Goal: Find specific page/section: Find specific page/section

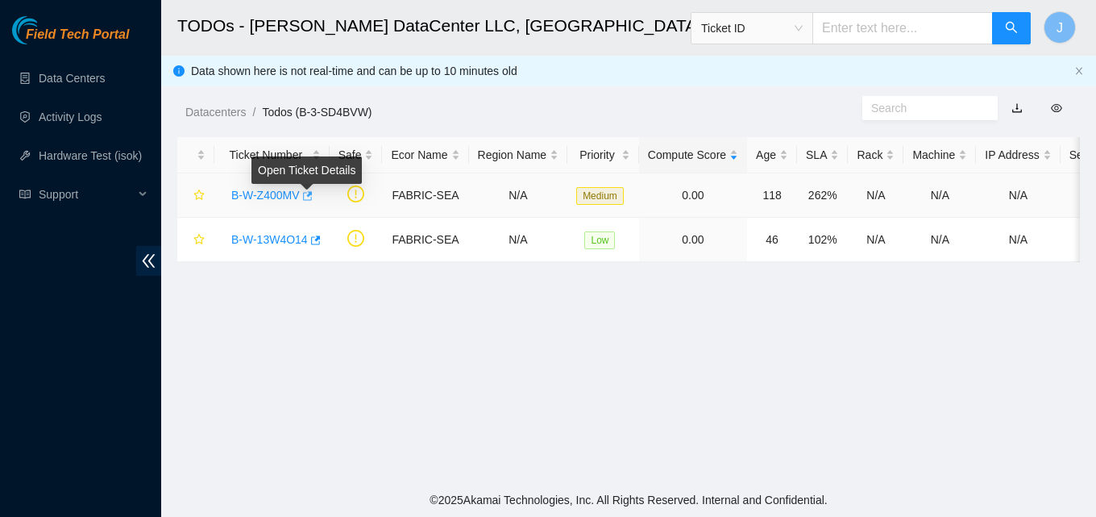
click at [305, 195] on body "Field Tech Portal Data Centers Activity Logs Hardware Test (isok) Support TODOs…" at bounding box center [548, 258] width 1096 height 517
click at [306, 196] on icon "button" at bounding box center [306, 195] width 11 height 11
click at [50, 81] on link "Data Centers" at bounding box center [72, 78] width 66 height 13
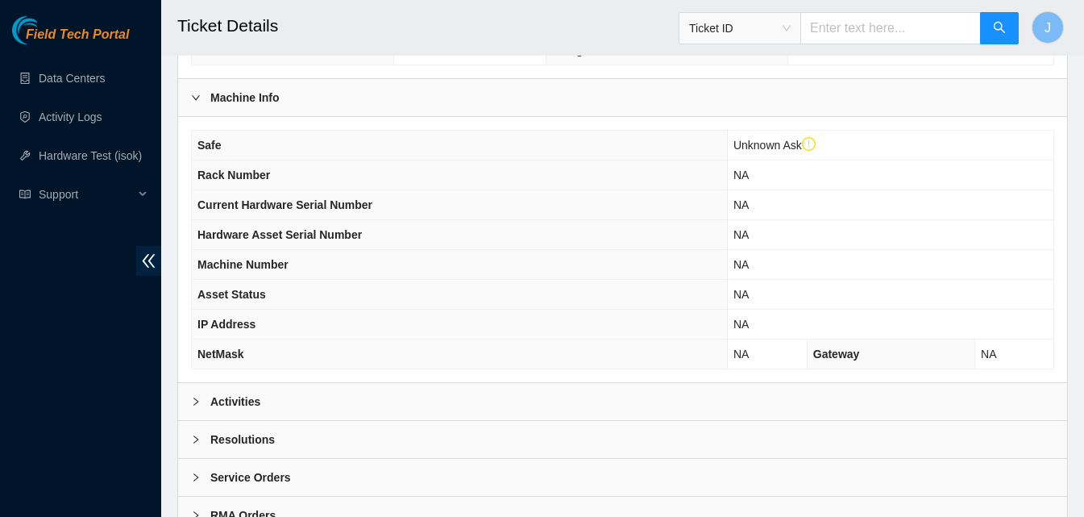
scroll to position [555, 0]
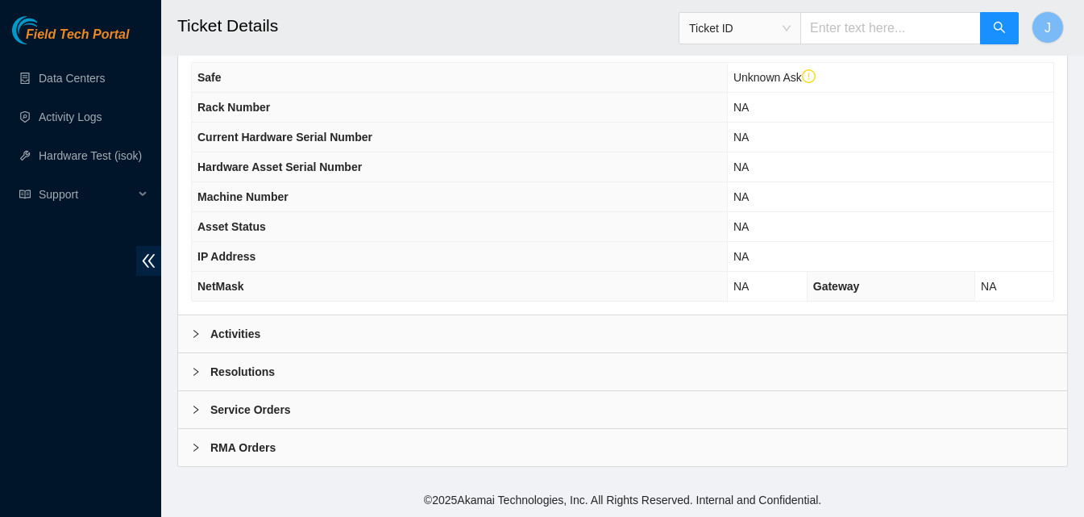
click at [299, 349] on div "Activities" at bounding box center [622, 333] width 889 height 37
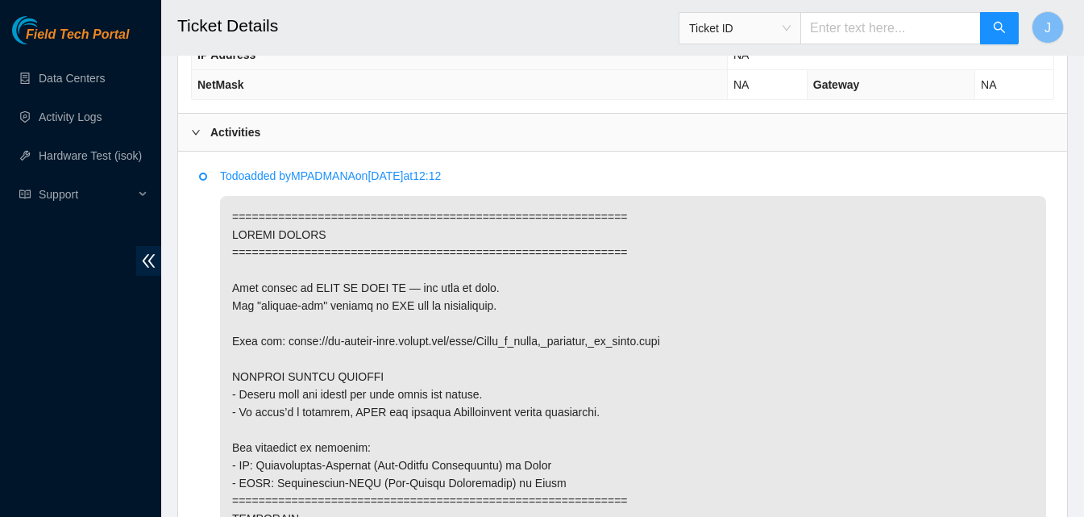
scroll to position [797, 0]
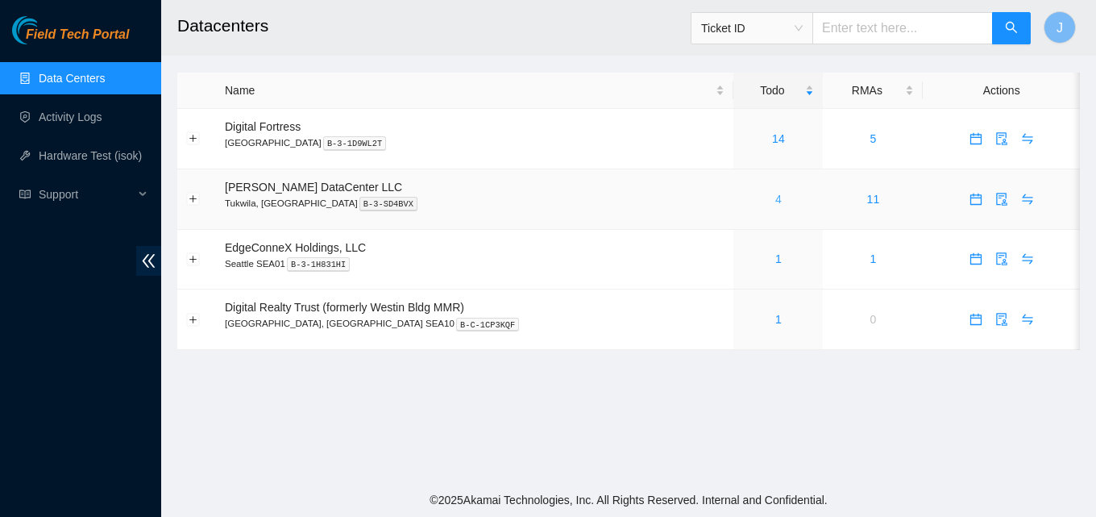
click at [776, 201] on link "4" at bounding box center [779, 199] width 6 height 13
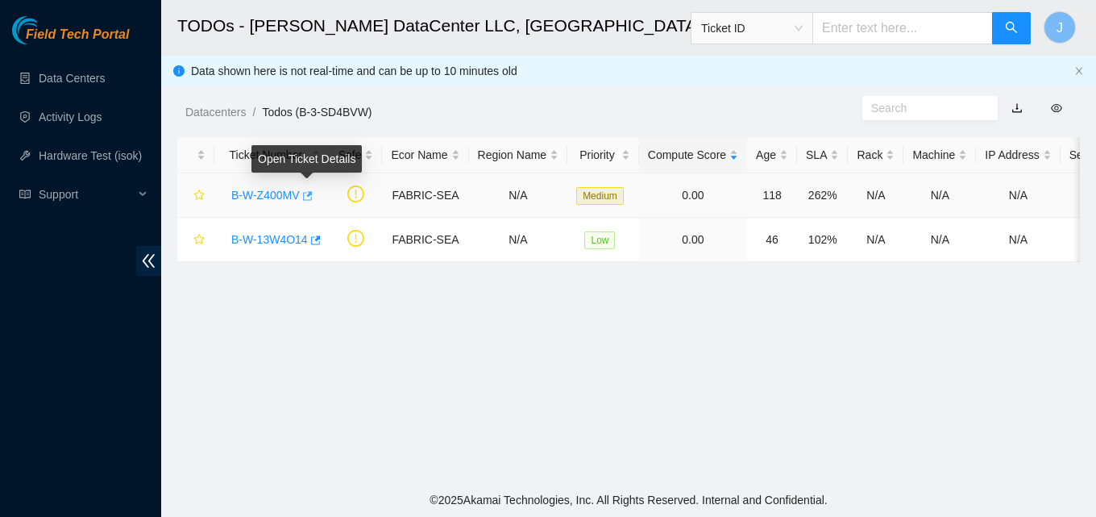
click at [307, 190] on icon "button" at bounding box center [306, 195] width 11 height 11
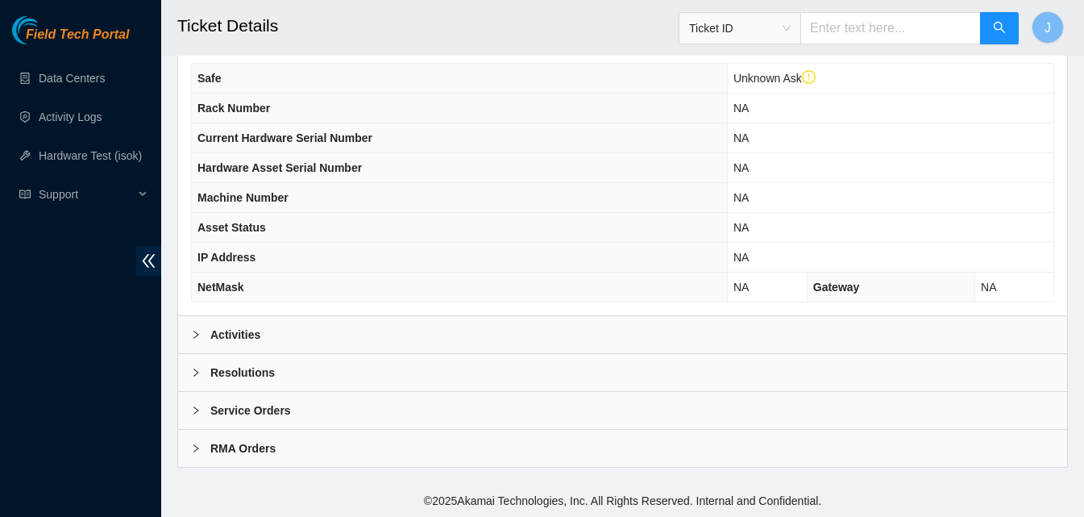
scroll to position [555, 0]
drag, startPoint x: 408, startPoint y: 354, endPoint x: 401, endPoint y: 336, distance: 18.9
click at [408, 340] on div "Data Center Info Data Center ID B-3-SD4BVW Data Center Name Sabey DataCenter LL…" at bounding box center [622, 36] width 891 height 861
click at [393, 334] on div "Activities" at bounding box center [622, 333] width 889 height 37
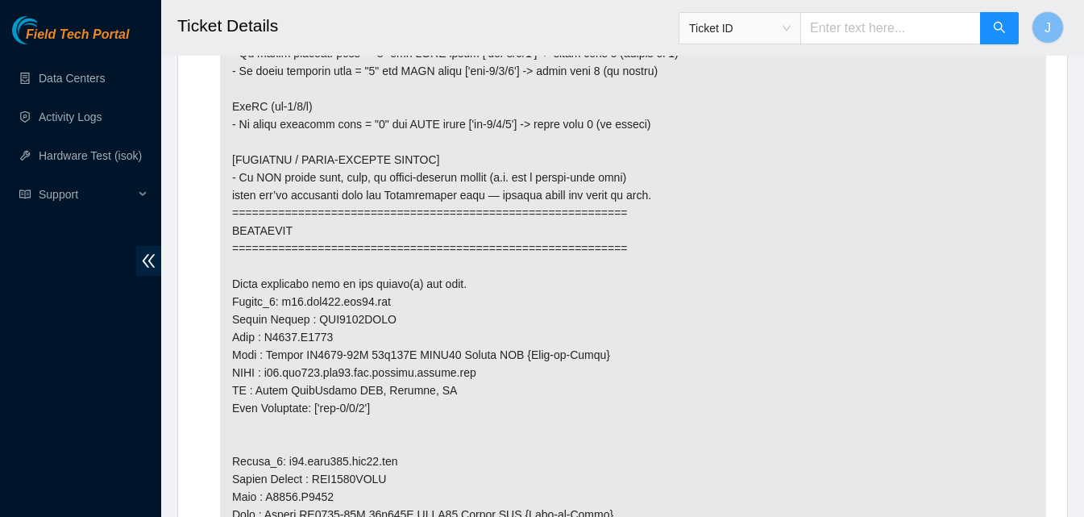
scroll to position [1683, 0]
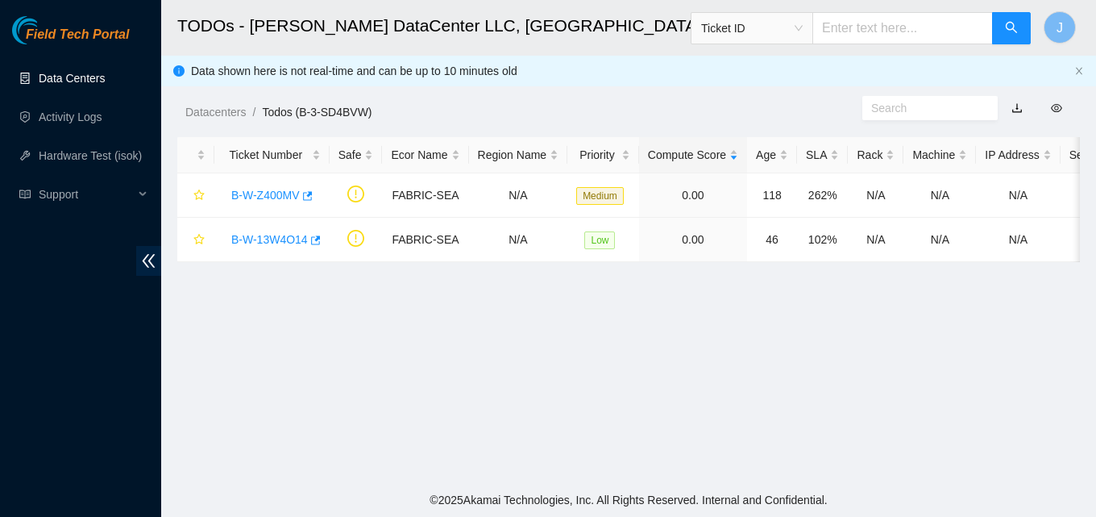
click at [55, 81] on link "Data Centers" at bounding box center [72, 78] width 66 height 13
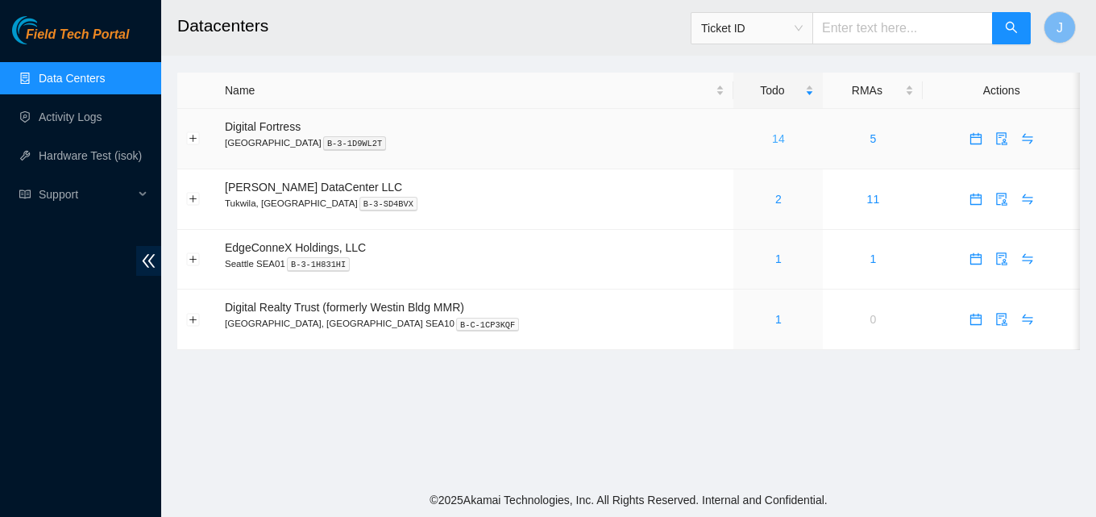
click at [772, 135] on link "14" at bounding box center [778, 138] width 13 height 13
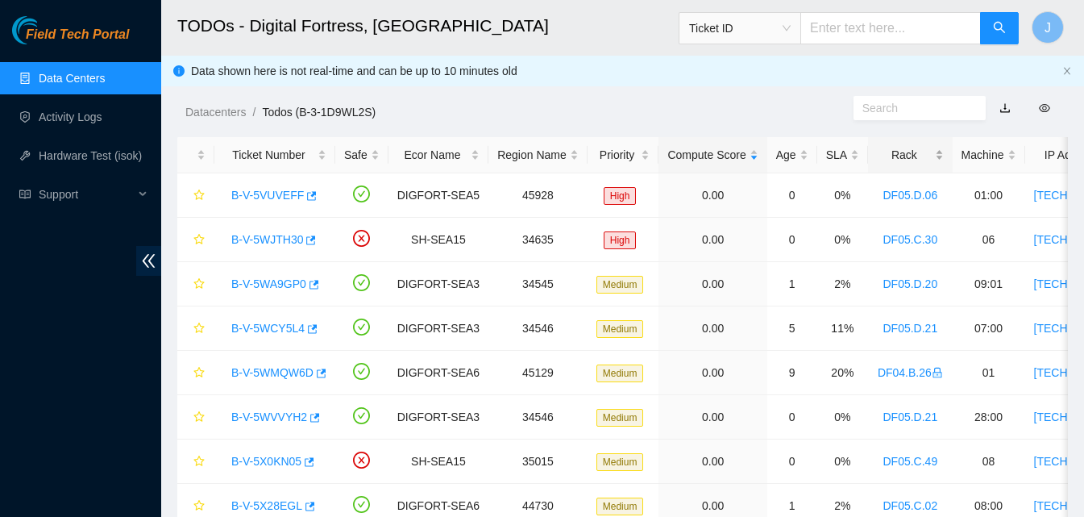
click at [919, 152] on div "Rack" at bounding box center [910, 155] width 66 height 18
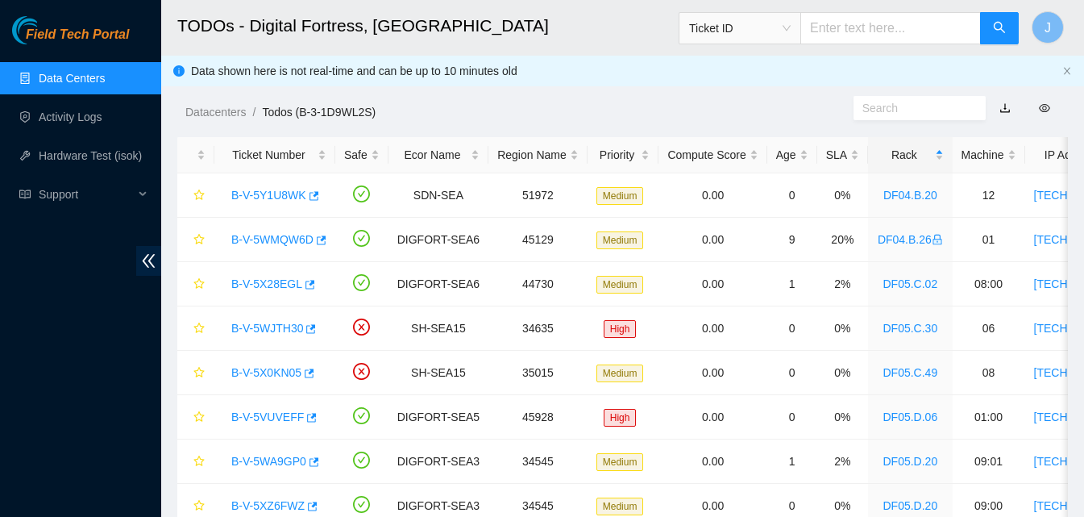
click at [39, 79] on link "Data Centers" at bounding box center [72, 78] width 66 height 13
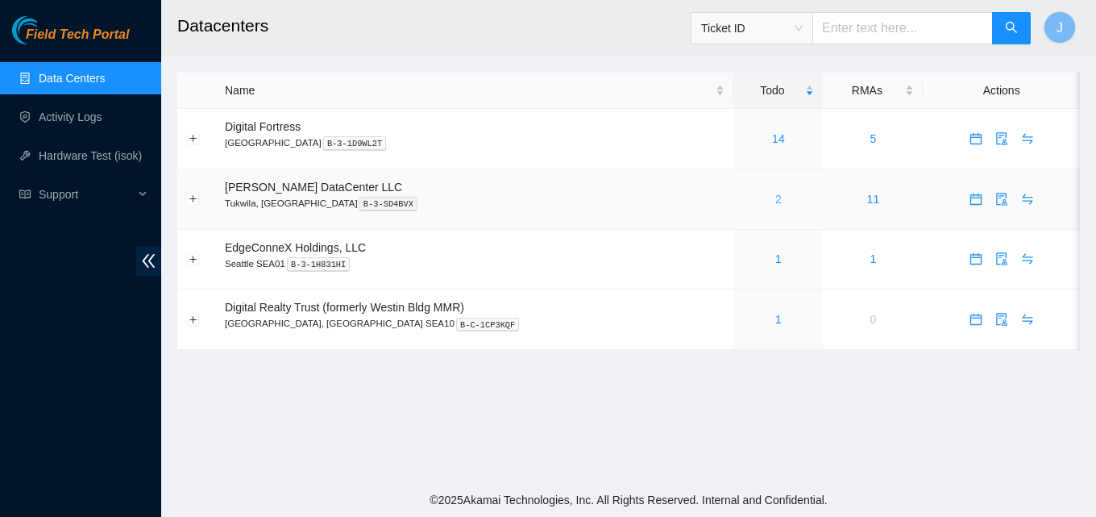
click at [776, 202] on link "2" at bounding box center [779, 199] width 6 height 13
